Goal: Check status: Check status

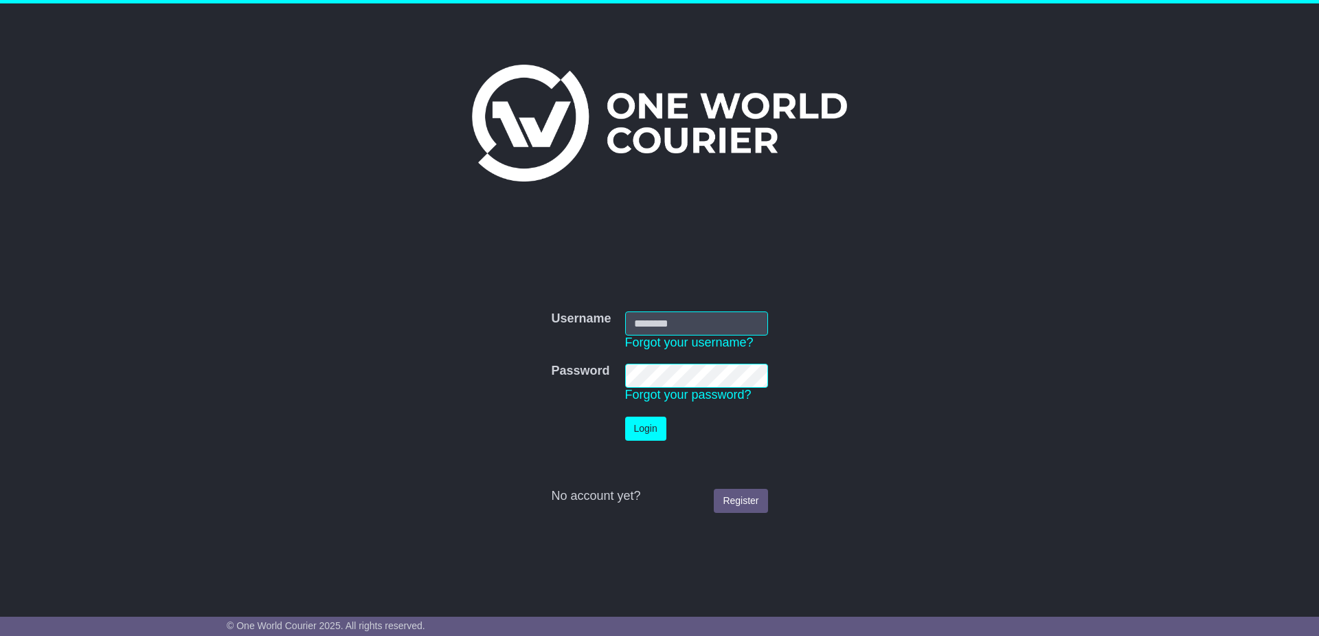
type input "**********"
click at [642, 426] on button "Login" at bounding box center [645, 428] width 41 height 24
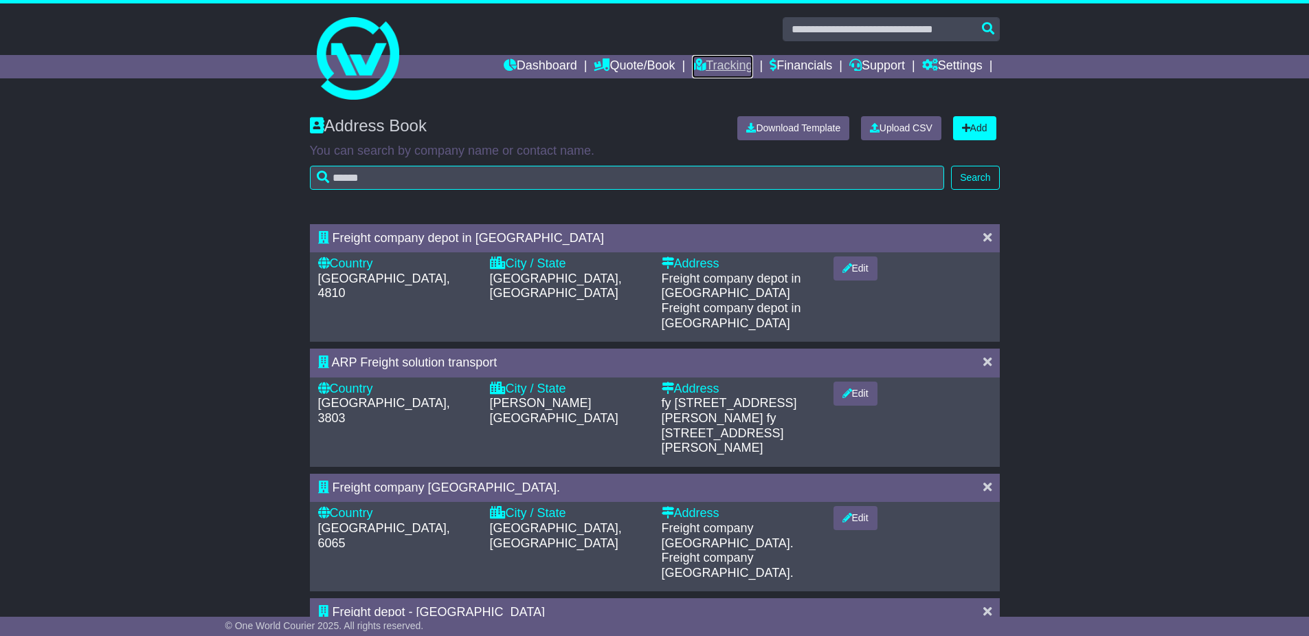
click at [719, 62] on link "Tracking" at bounding box center [722, 66] width 60 height 23
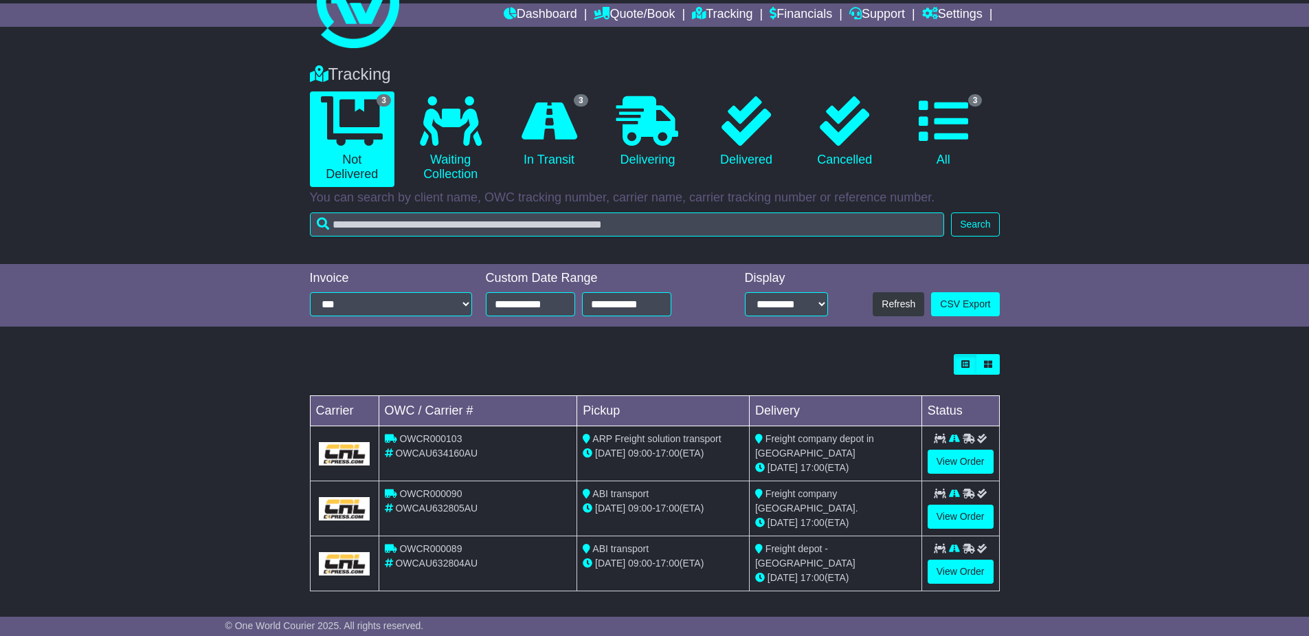
scroll to position [53, 0]
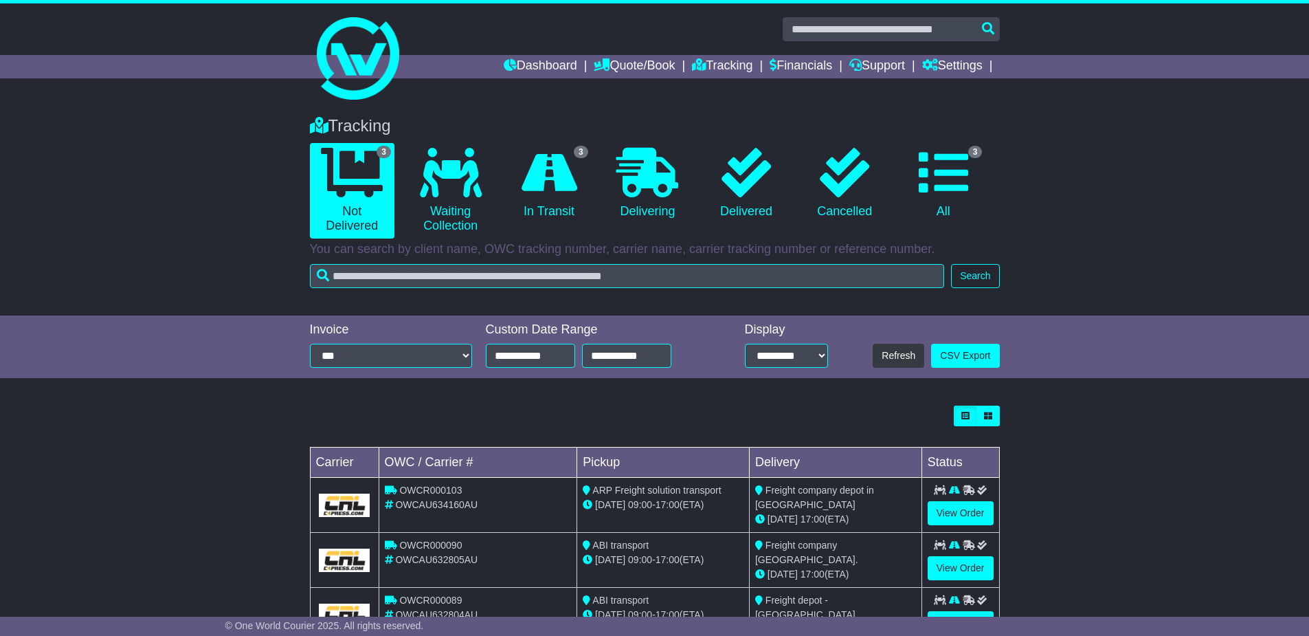
scroll to position [53, 0]
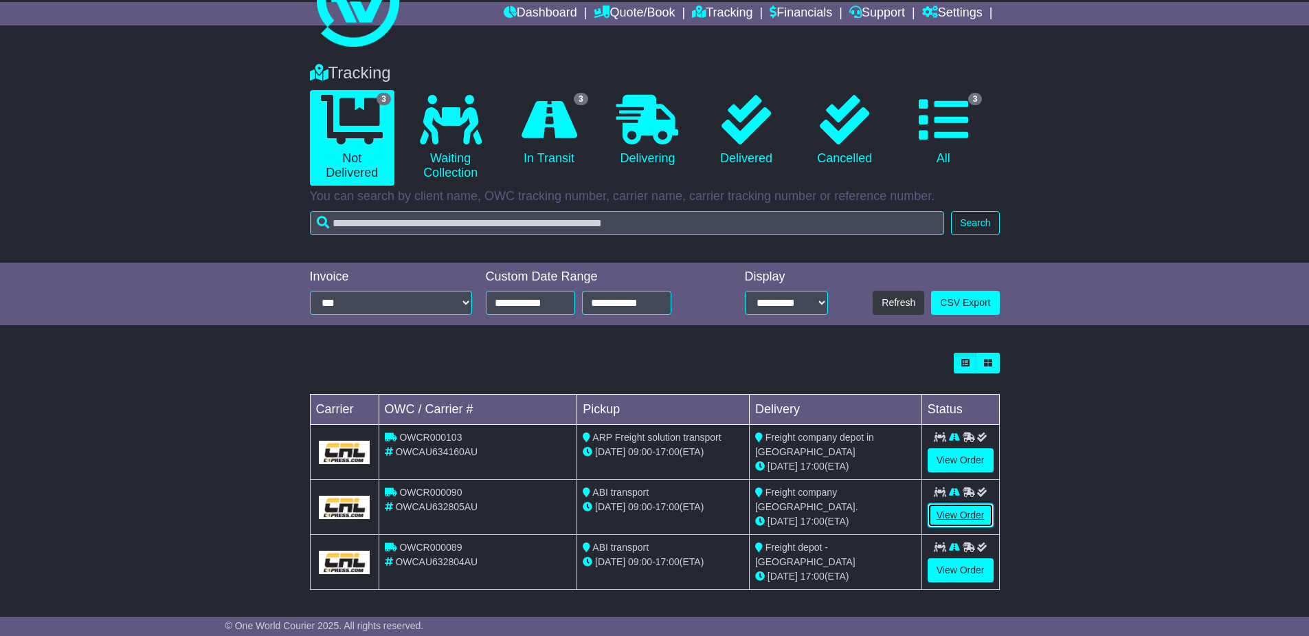
click at [955, 513] on link "View Order" at bounding box center [961, 515] width 66 height 24
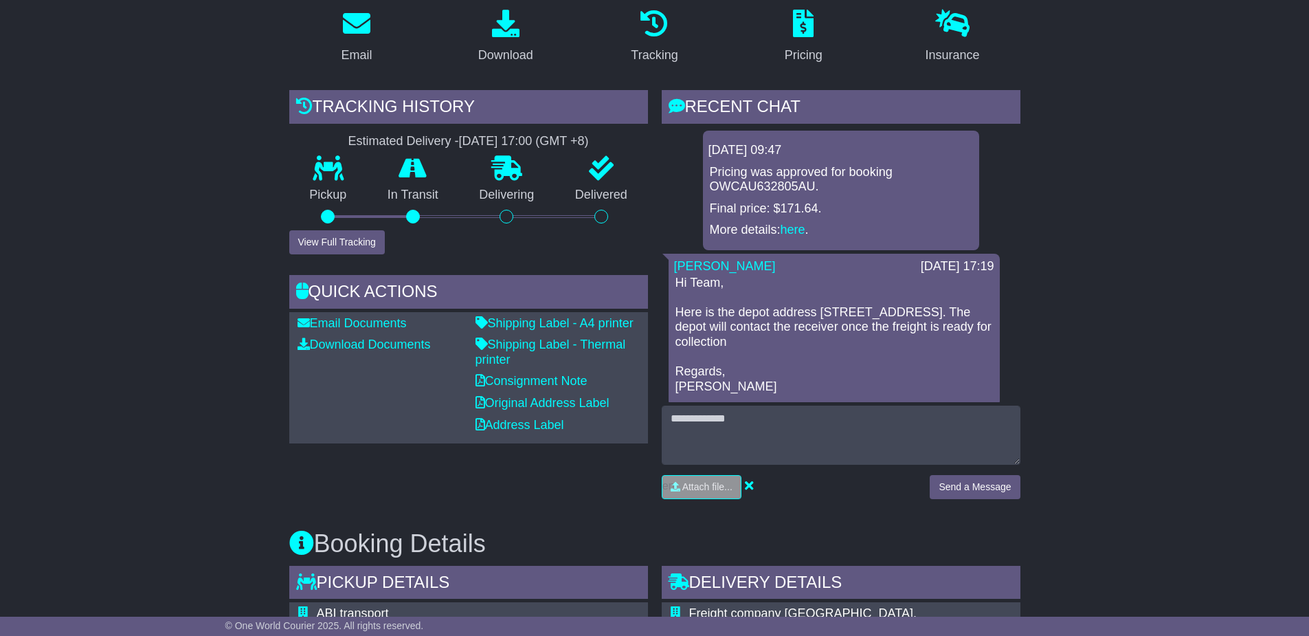
scroll to position [295, 0]
